Goal: Communication & Community: Answer question/provide support

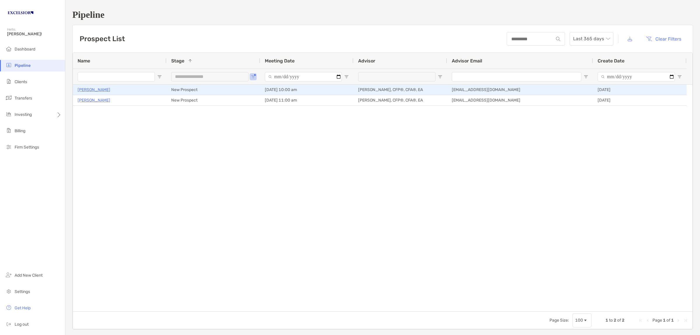
click at [110, 88] on p "[PERSON_NAME]" at bounding box center [94, 89] width 33 height 7
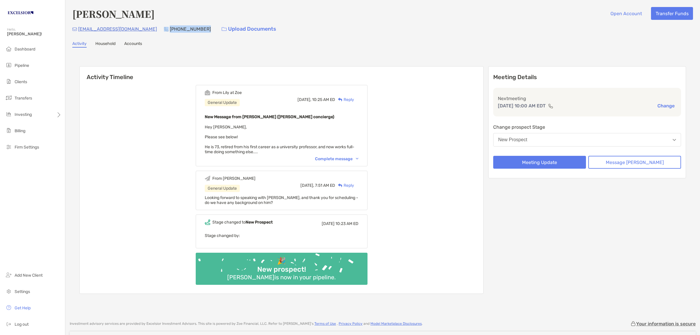
drag, startPoint x: 158, startPoint y: 27, endPoint x: 193, endPoint y: 27, distance: 35.6
click at [193, 27] on div "ashokkchakraborty@gmail.com (203) 640-9433 Upload Documents" at bounding box center [382, 29] width 621 height 13
copy div "(203) 640-9433"
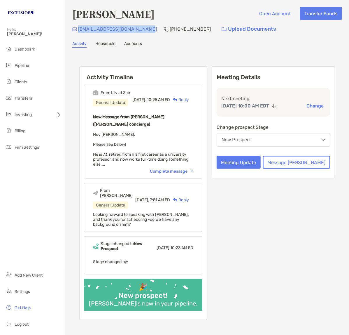
drag, startPoint x: 149, startPoint y: 28, endPoint x: 79, endPoint y: 31, distance: 69.8
click at [79, 31] on div "ashokkchakraborty@gmail.com (203) 640-9433 Upload Documents" at bounding box center [207, 29] width 270 height 13
copy p "ashokkchakraborty@gmail.com"
click at [333, 53] on div "Activity Timeline From Lily at Zoe General Update Yesterday, 10:25 AM ED Reply …" at bounding box center [207, 193] width 270 height 281
click at [189, 97] on div "Reply" at bounding box center [179, 100] width 19 height 6
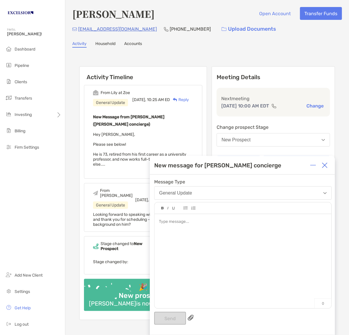
click at [178, 247] on div at bounding box center [243, 258] width 177 height 88
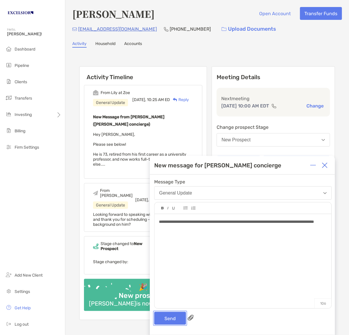
click at [172, 321] on button "Send" at bounding box center [170, 318] width 32 height 13
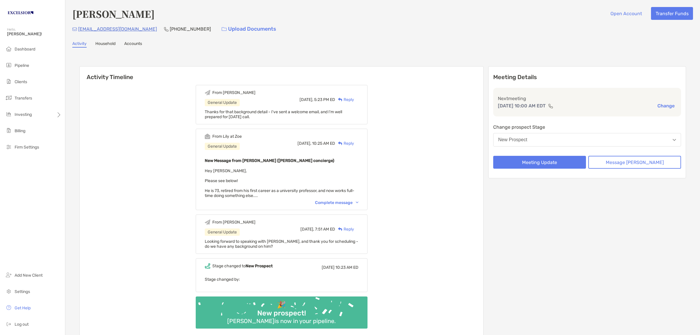
click at [200, 38] on div "Ashok Chakraborty Open Account Transfer Funds ashokkchakraborty@gmail.com (203)…" at bounding box center [382, 179] width 635 height 359
click at [22, 48] on span "Dashboard" at bounding box center [25, 49] width 21 height 5
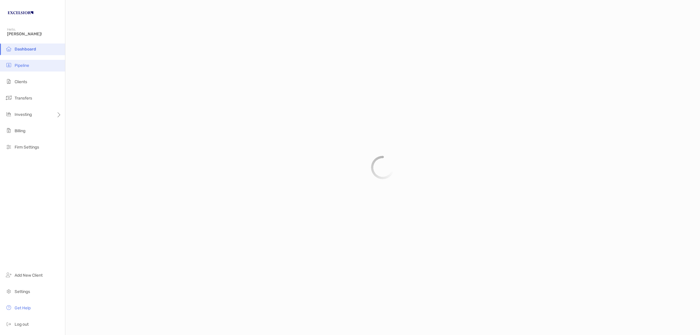
click at [22, 65] on span "Pipeline" at bounding box center [22, 65] width 15 height 5
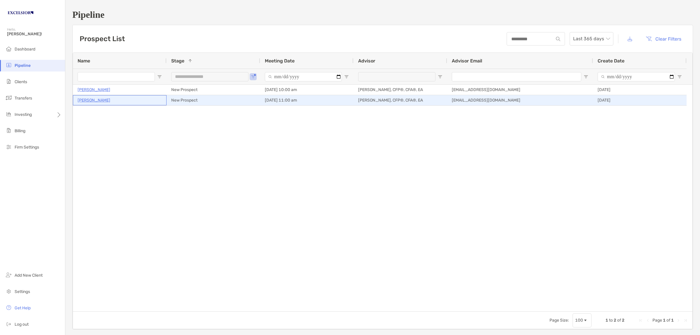
click at [97, 97] on p "[PERSON_NAME]" at bounding box center [94, 100] width 33 height 7
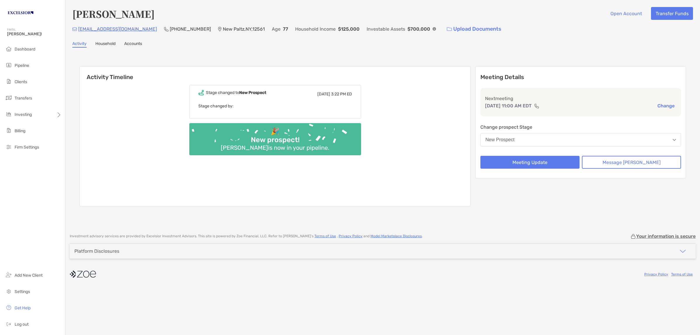
click at [432, 156] on div "Stage changed to New Prospect [DATE] 3:22 PM ED Stage changed by: 🎉 New prospec…" at bounding box center [275, 143] width 391 height 125
click at [386, 47] on div "[PERSON_NAME] Open Account Transfer Funds [EMAIL_ADDRESS][DOMAIN_NAME] [PHONE_N…" at bounding box center [382, 114] width 635 height 228
